Goal: Information Seeking & Learning: Learn about a topic

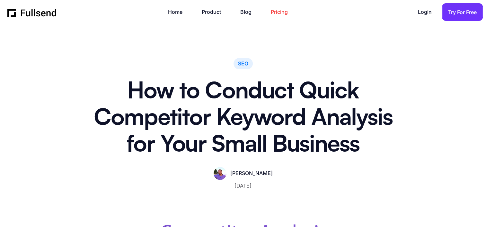
click at [279, 12] on link "Pricing" at bounding box center [282, 12] width 23 height 9
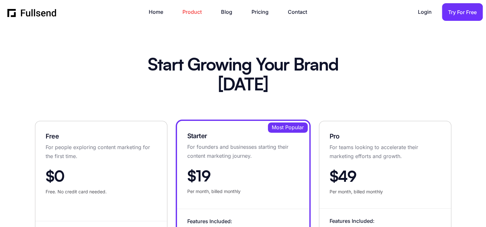
click at [194, 13] on link "Product" at bounding box center [195, 12] width 26 height 9
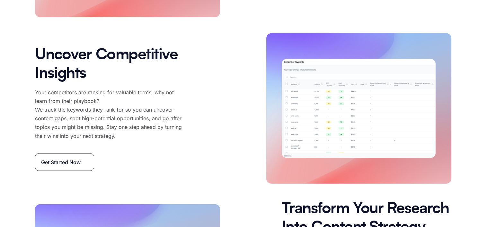
scroll to position [1445, 0]
